Goal: Transaction & Acquisition: Purchase product/service

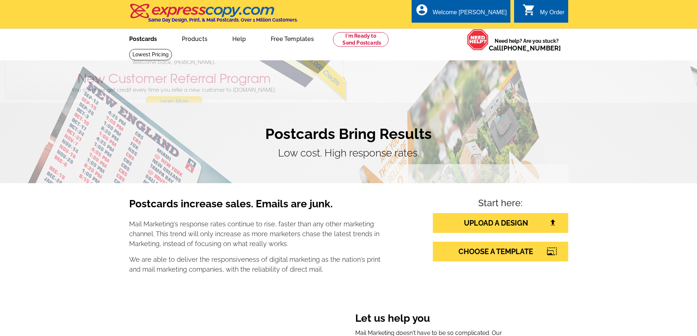
click at [149, 42] on link "Postcards" at bounding box center [142, 38] width 51 height 17
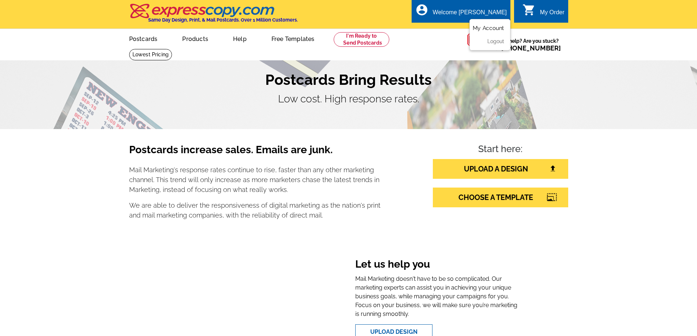
click at [488, 27] on link "My Account" at bounding box center [488, 28] width 31 height 7
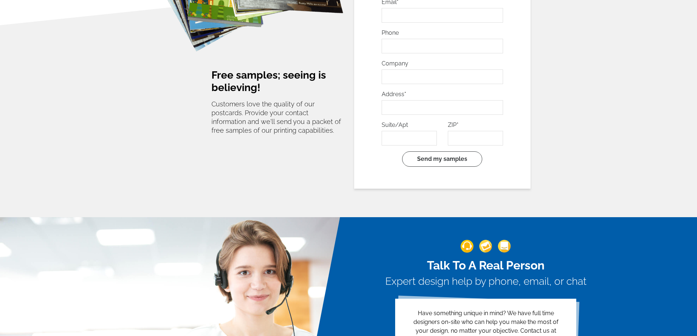
scroll to position [1603, 0]
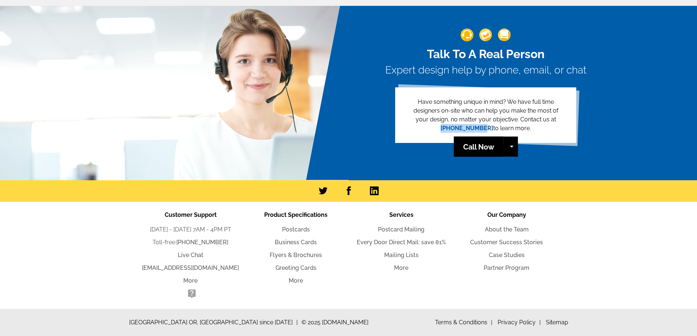
drag, startPoint x: 487, startPoint y: 129, endPoint x: 444, endPoint y: 130, distance: 43.6
click at [444, 130] on p "Have something unique in mind? We have full time designers on-site who can help…" at bounding box center [486, 115] width 158 height 35
copy link "[PHONE_NUMBER]"
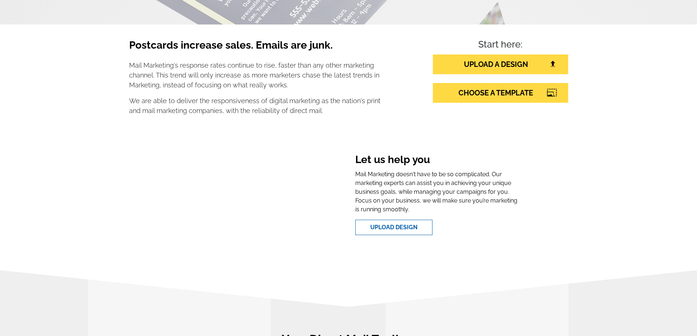
scroll to position [0, 0]
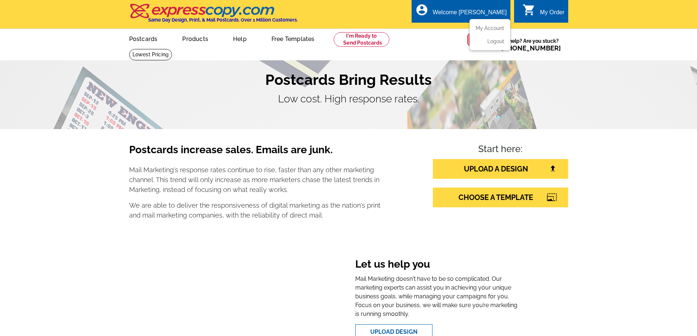
click at [486, 16] on div "Welcome [PERSON_NAME]" at bounding box center [470, 14] width 74 height 10
click at [482, 12] on div "Welcome [PERSON_NAME]" at bounding box center [470, 14] width 74 height 10
click at [484, 23] on ul "My Account Logout" at bounding box center [490, 34] width 41 height 31
click at [484, 27] on link "My Account" at bounding box center [488, 28] width 31 height 7
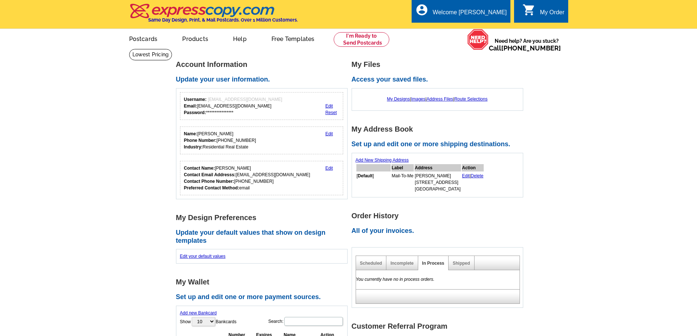
click at [542, 15] on div "My Order" at bounding box center [552, 14] width 25 height 10
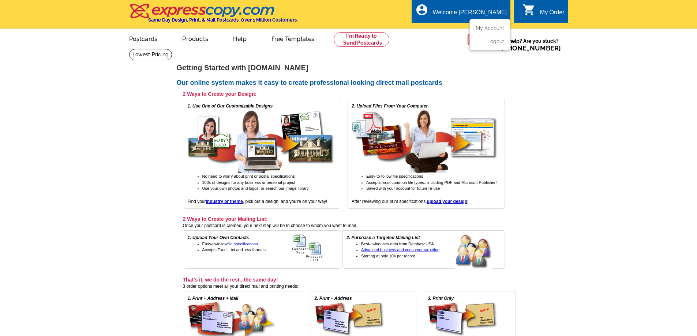
click at [490, 16] on div "Welcome [PERSON_NAME]" at bounding box center [470, 14] width 74 height 10
click at [480, 24] on ul "My Account Logout" at bounding box center [490, 34] width 41 height 31
click at [481, 29] on link "My Account" at bounding box center [488, 28] width 31 height 7
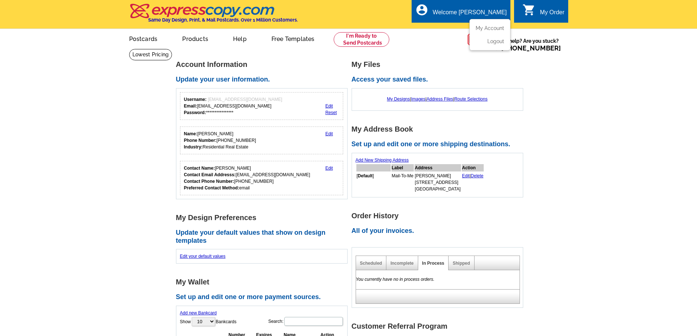
click at [483, 15] on div "Welcome [PERSON_NAME]" at bounding box center [470, 14] width 74 height 10
click at [554, 88] on main "**********" at bounding box center [348, 291] width 697 height 485
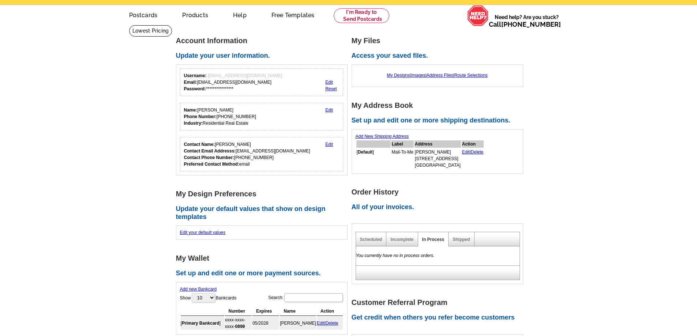
scroll to position [37, 0]
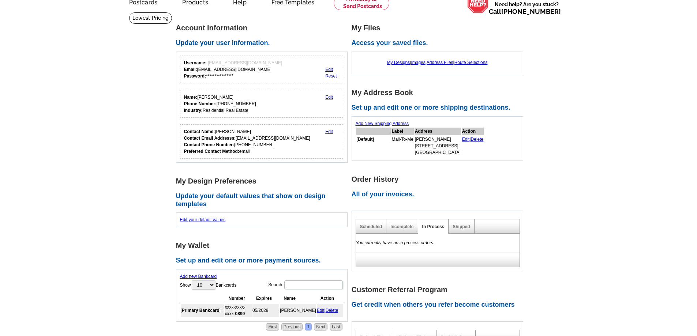
click at [462, 233] on div "Shipped" at bounding box center [462, 227] width 26 height 14
click at [462, 231] on div "Shipped" at bounding box center [462, 227] width 26 height 14
click at [461, 229] on link "Shipped" at bounding box center [461, 226] width 17 height 5
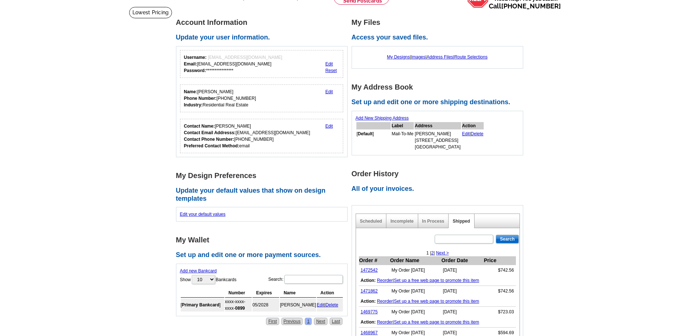
scroll to position [146, 0]
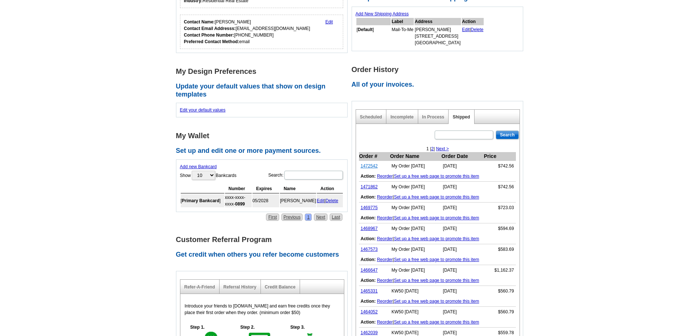
click at [367, 167] on link "1472542" at bounding box center [369, 166] width 17 height 5
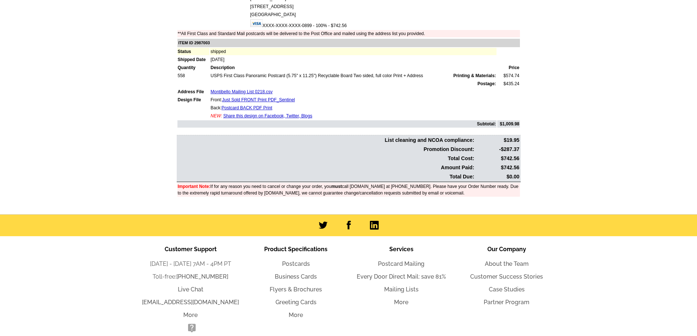
scroll to position [37, 0]
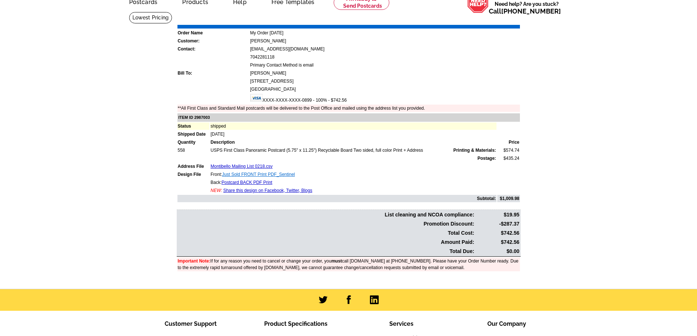
click at [248, 176] on link "Just Sold FRONT Print PDF_Sentinel" at bounding box center [258, 174] width 73 height 5
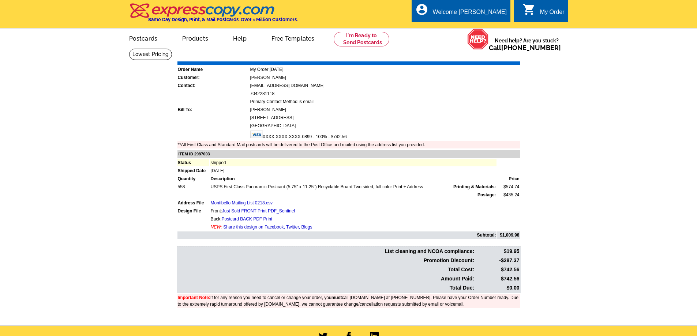
scroll to position [0, 0]
click at [551, 15] on div "My Order" at bounding box center [552, 14] width 25 height 10
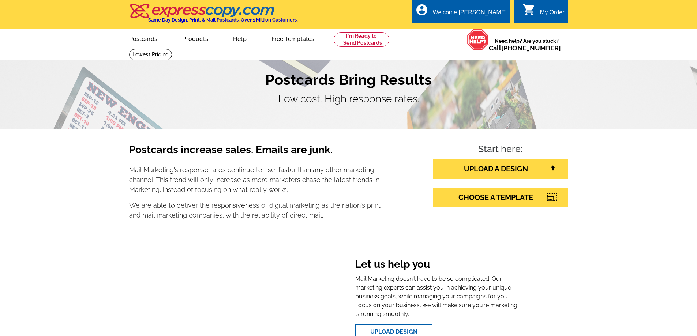
click at [544, 18] on div "My Order" at bounding box center [552, 14] width 25 height 10
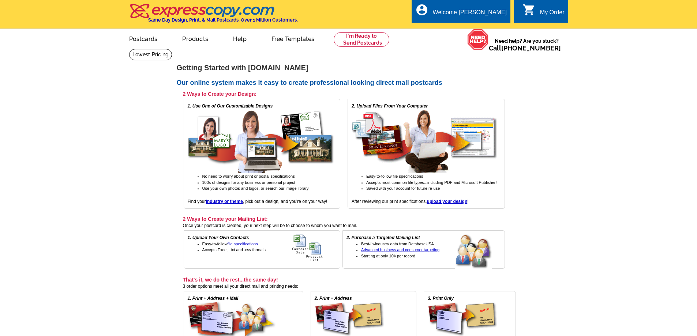
click at [551, 13] on div "My Order" at bounding box center [552, 14] width 25 height 10
click at [495, 26] on link "My Account" at bounding box center [488, 28] width 31 height 7
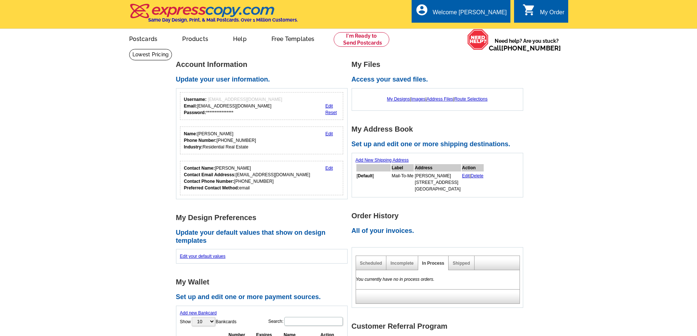
click at [547, 13] on div "My Order" at bounding box center [552, 14] width 25 height 10
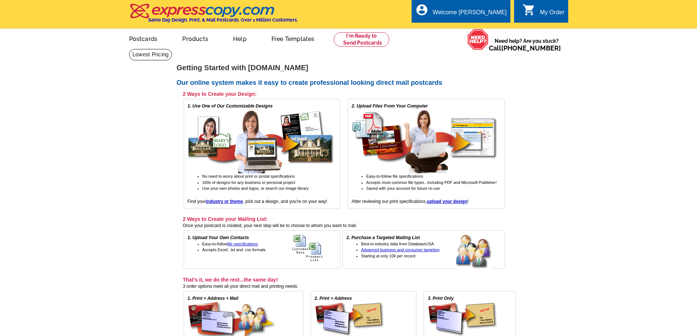
click at [528, 13] on icon "shopping_cart" at bounding box center [529, 9] width 13 height 13
click at [542, 12] on div "My Order" at bounding box center [552, 14] width 25 height 10
click at [540, 12] on div "My Order" at bounding box center [552, 14] width 25 height 10
click at [547, 15] on div "My Order" at bounding box center [552, 14] width 25 height 10
click at [484, 9] on div "Welcome [PERSON_NAME]" at bounding box center [470, 14] width 74 height 10
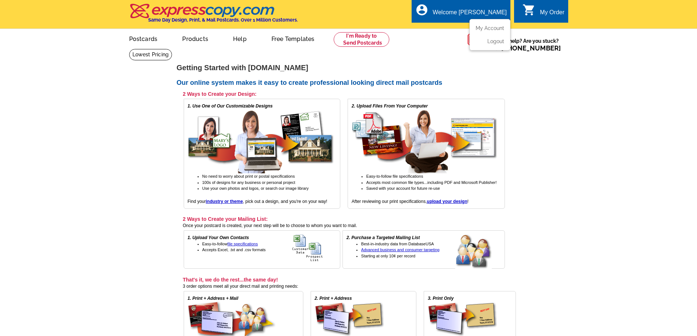
click at [490, 23] on ul "My Account Logout" at bounding box center [490, 34] width 41 height 31
click at [480, 29] on link "My Account" at bounding box center [488, 28] width 31 height 7
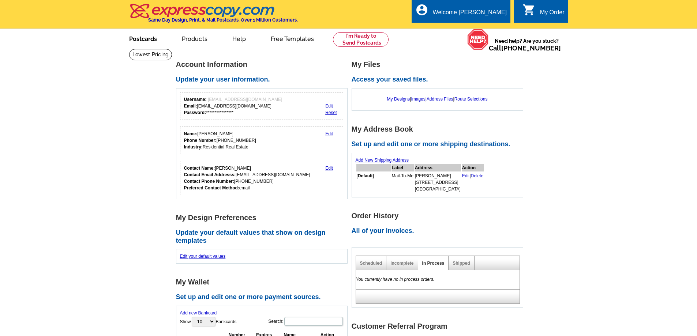
click at [146, 45] on link "Postcards" at bounding box center [142, 38] width 51 height 17
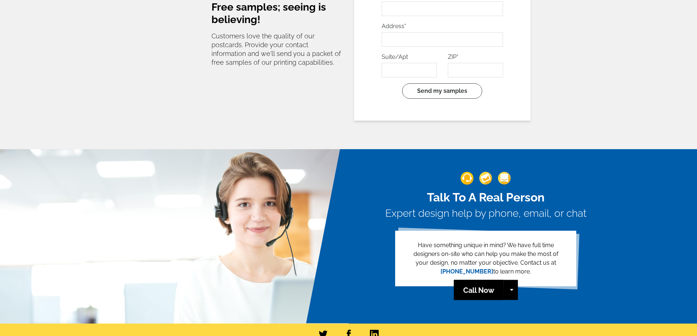
scroll to position [1603, 0]
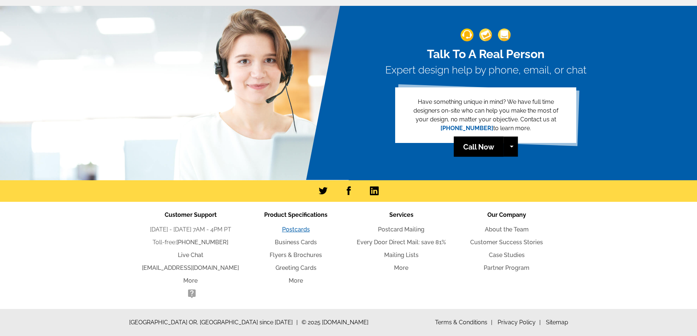
click at [302, 232] on link "Postcards" at bounding box center [296, 229] width 28 height 7
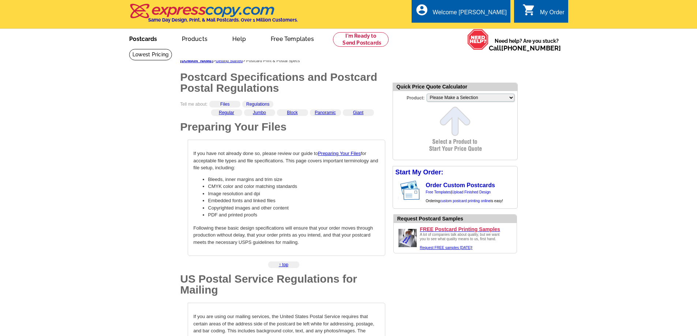
click at [153, 42] on link "Postcards" at bounding box center [142, 38] width 51 height 17
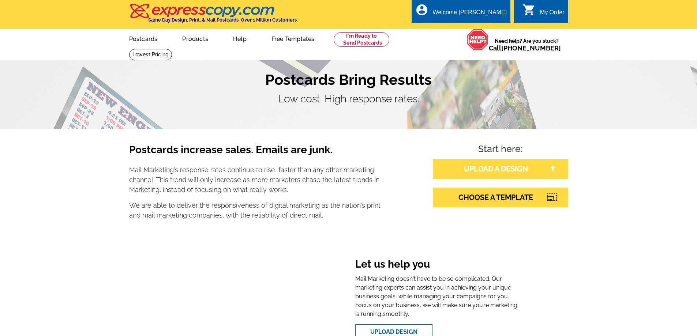
click at [514, 169] on link "UPLOAD A DESIGN" at bounding box center [500, 169] width 135 height 20
